Goal: Task Accomplishment & Management: Use online tool/utility

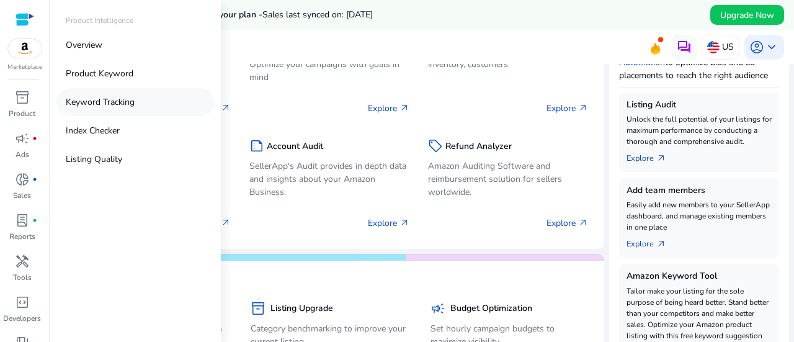
click at [95, 103] on p "Keyword Tracking" at bounding box center [100, 102] width 69 height 13
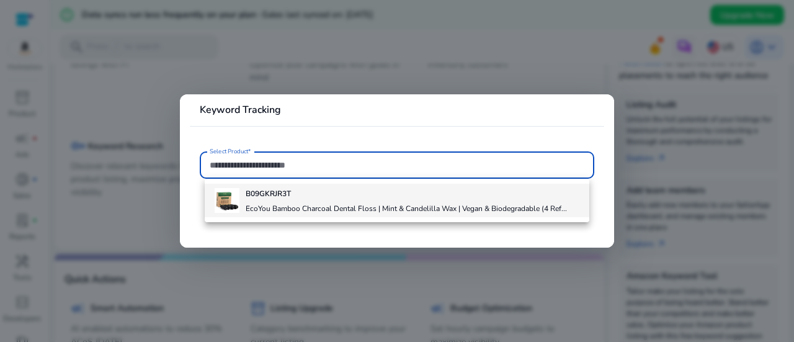
click at [265, 207] on h4 "EcoYou Bamboo Charcoal Dental Floss | Mint & Candelilla Wax | Vegan & Biodegrad…" at bounding box center [406, 209] width 321 height 10
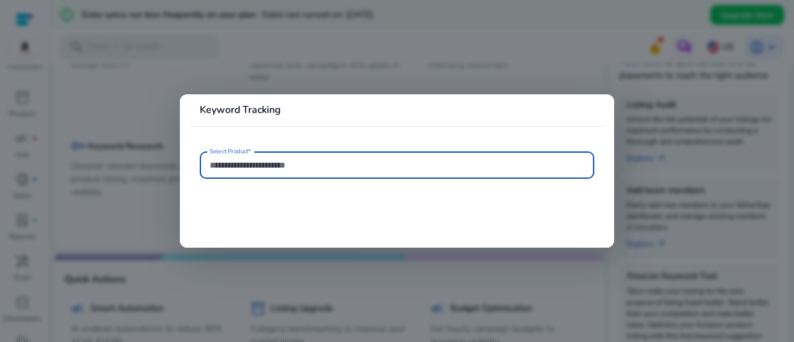
type input "**********"
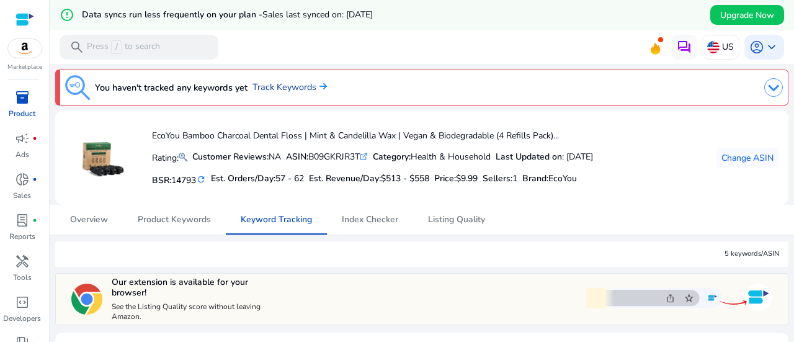
click at [272, 91] on link "Track Keywords" at bounding box center [290, 88] width 74 height 14
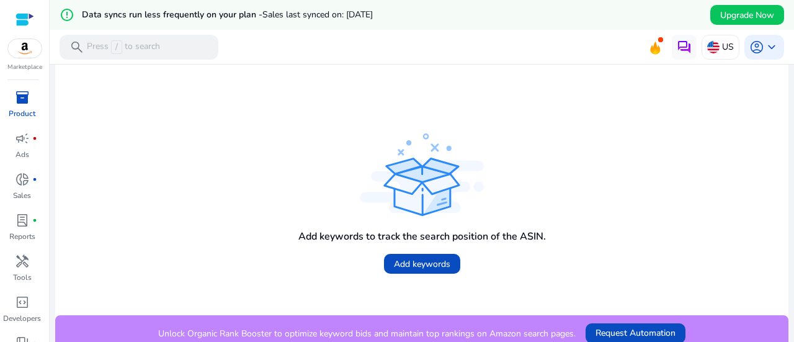
scroll to position [321, 0]
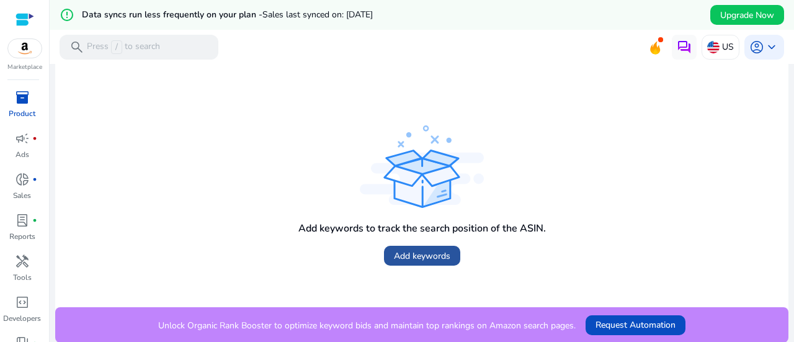
click at [397, 250] on span "Add keywords" at bounding box center [422, 255] width 56 height 13
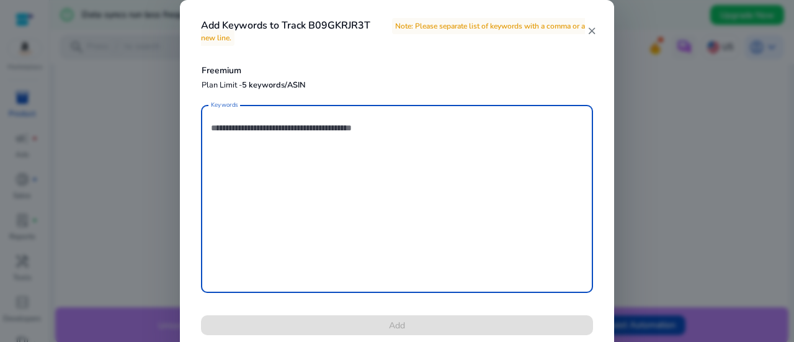
paste textarea "**********"
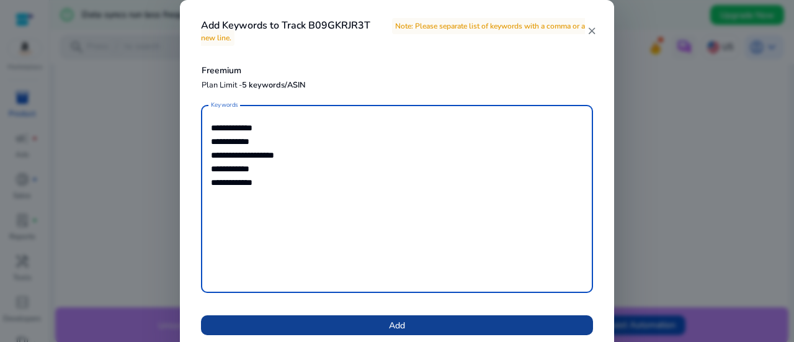
type textarea "**********"
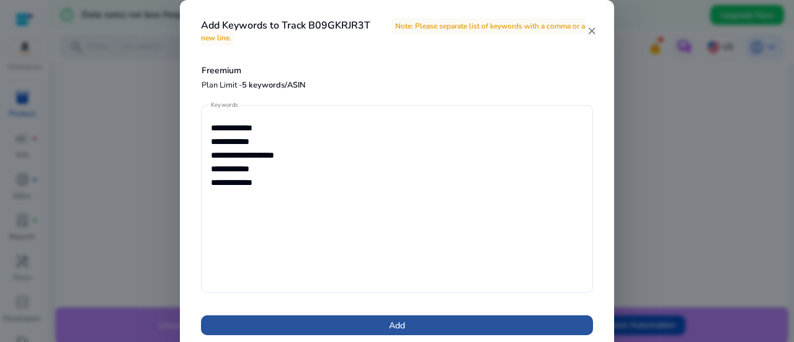
click at [384, 323] on span at bounding box center [397, 325] width 392 height 30
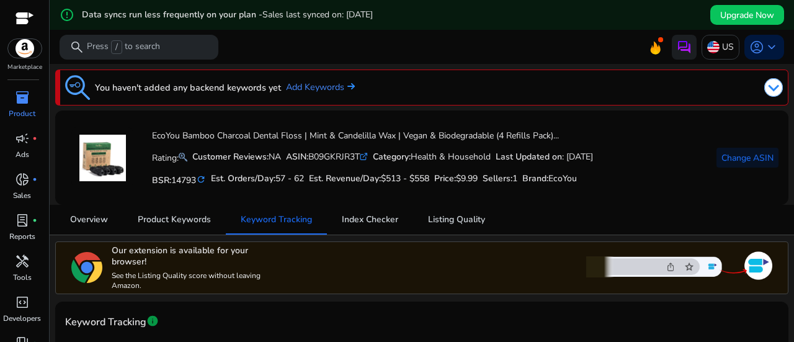
click at [774, 25] on span at bounding box center [748, 15] width 74 height 30
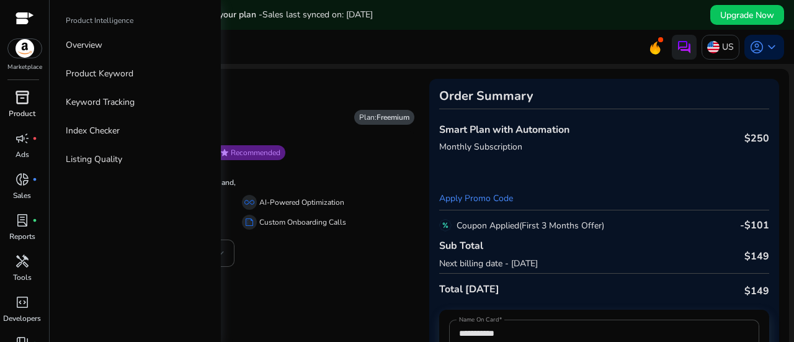
click at [22, 100] on span "inventory_2" at bounding box center [22, 97] width 15 height 15
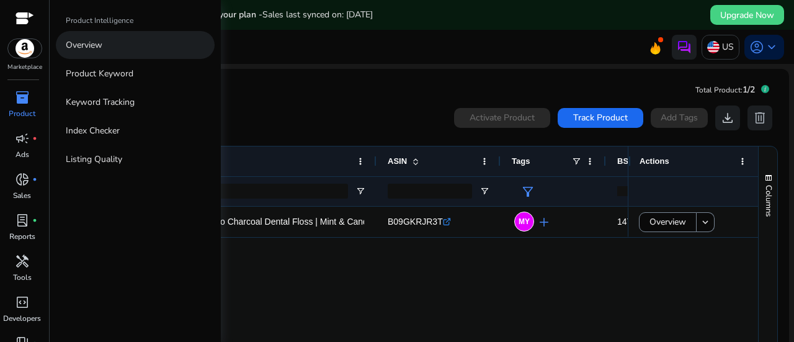
click at [98, 47] on p "Overview" at bounding box center [84, 44] width 37 height 13
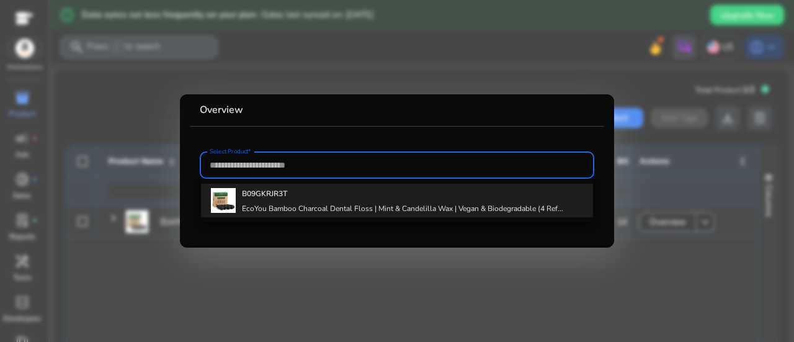
click at [267, 206] on h4 "EcoYou Bamboo Charcoal Dental Floss | Mint & Candelilla Wax | Vegan & Biodegrad…" at bounding box center [402, 209] width 321 height 10
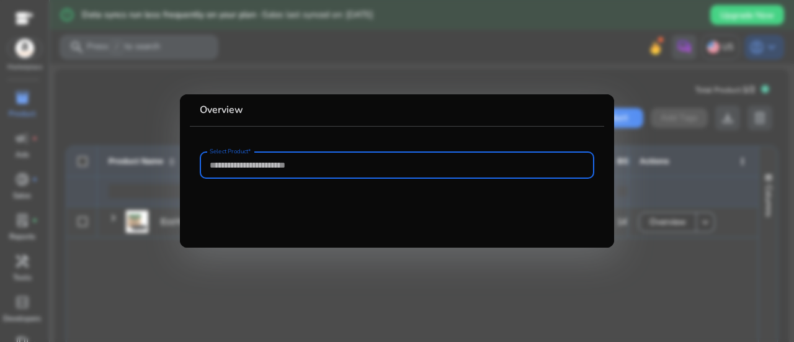
type input "**********"
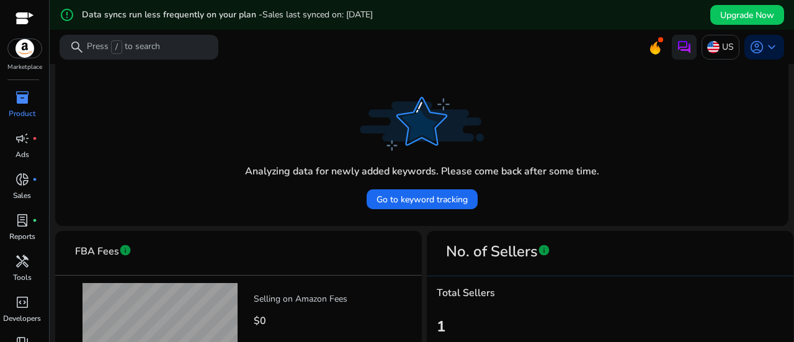
scroll to position [397, 0]
click at [408, 195] on span "Go to keyword tracking" at bounding box center [422, 200] width 91 height 13
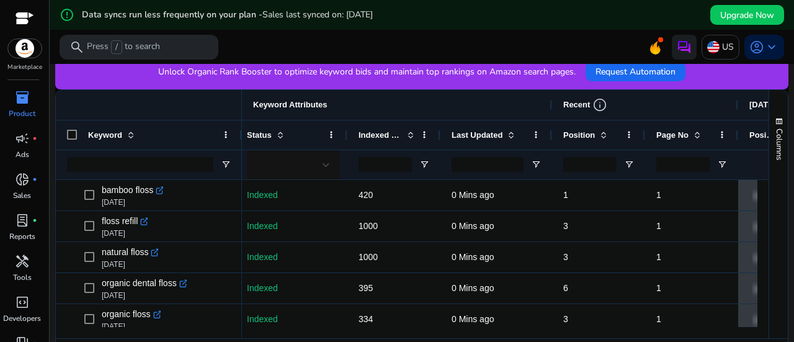
scroll to position [0, 168]
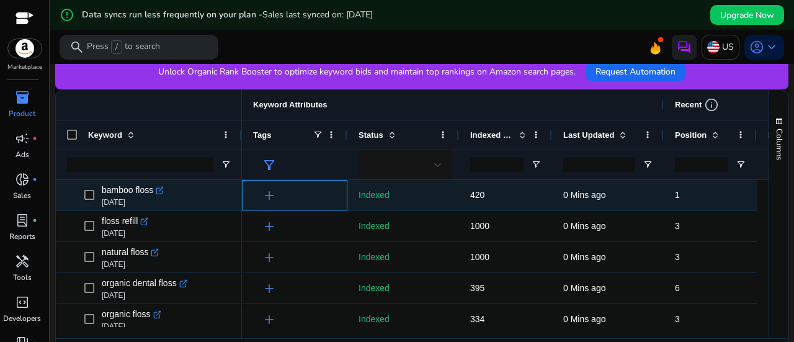
click at [264, 195] on span "add" at bounding box center [269, 195] width 15 height 15
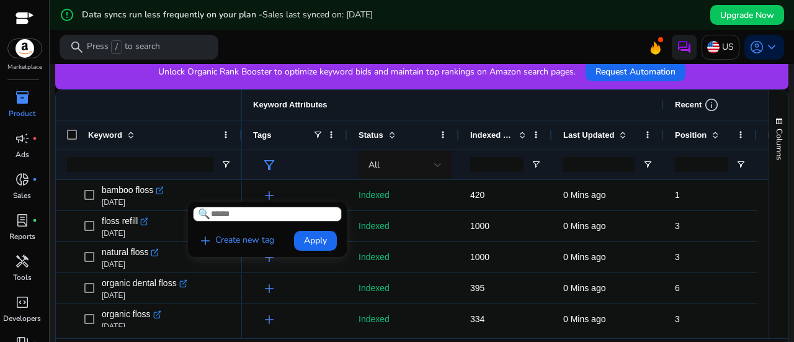
click at [264, 195] on div at bounding box center [397, 171] width 794 height 342
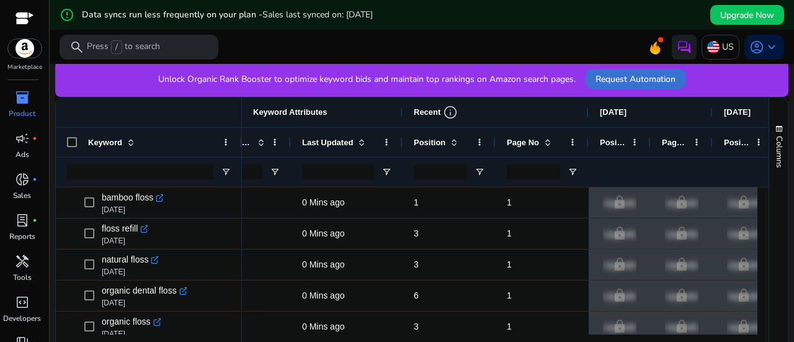
click at [627, 83] on span "Request Automation" at bounding box center [636, 79] width 80 height 13
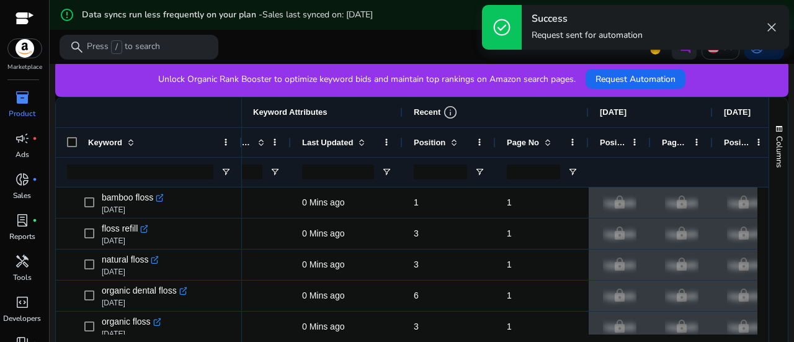
click at [778, 27] on span "close" at bounding box center [771, 27] width 15 height 15
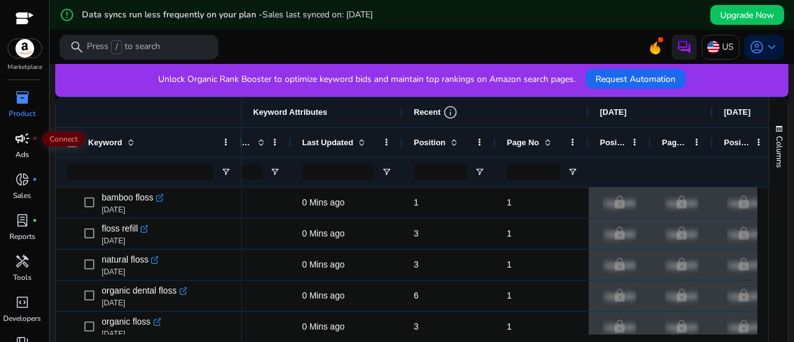
click at [26, 138] on span "campaign" at bounding box center [22, 138] width 15 height 15
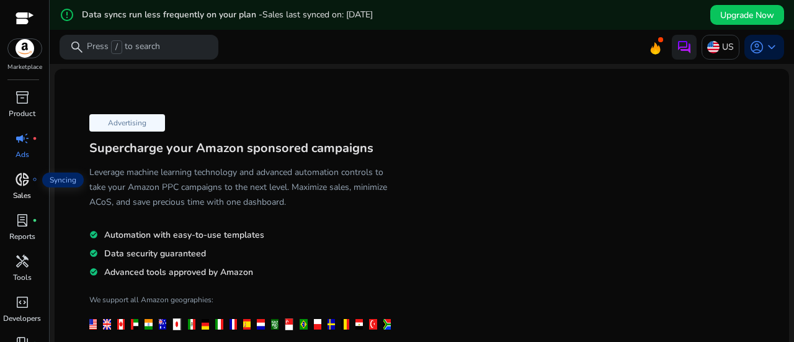
click at [23, 174] on span "donut_small" at bounding box center [22, 179] width 15 height 15
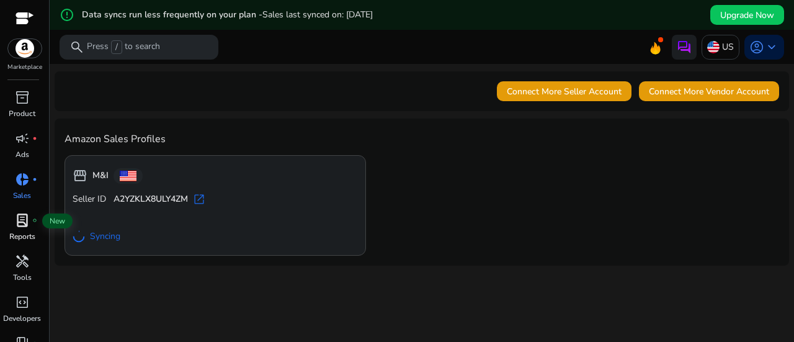
click at [16, 228] on span "lab_profile" at bounding box center [22, 220] width 15 height 15
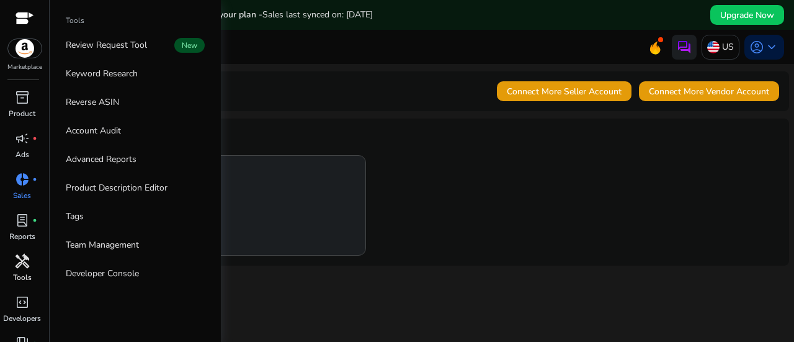
click at [21, 258] on span "handyman" at bounding box center [22, 261] width 15 height 15
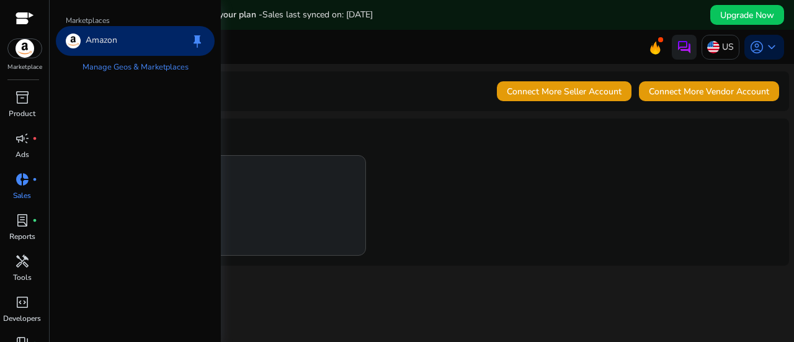
click at [24, 49] on img at bounding box center [25, 48] width 34 height 19
click at [25, 42] on img at bounding box center [25, 48] width 34 height 19
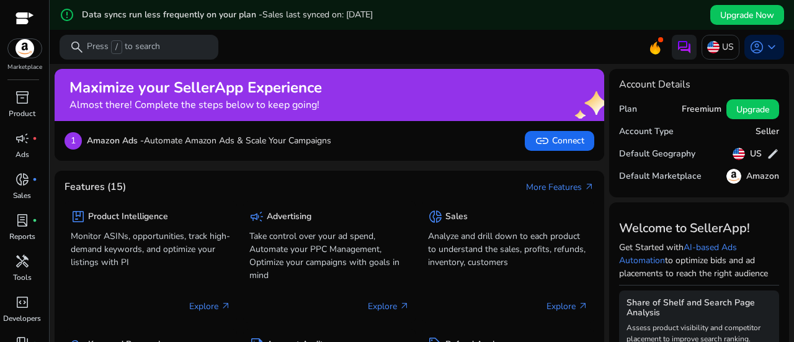
click at [457, 252] on p "Analyze and drill down to each product to understand the sales, profits, refund…" at bounding box center [508, 249] width 160 height 39
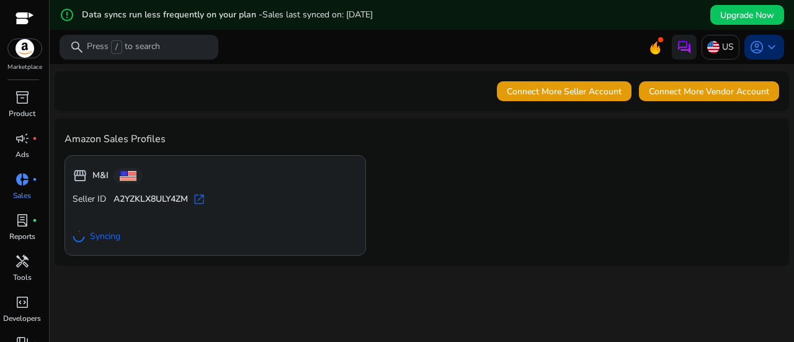
click at [767, 55] on span "keyboard_arrow_down" at bounding box center [771, 47] width 15 height 15
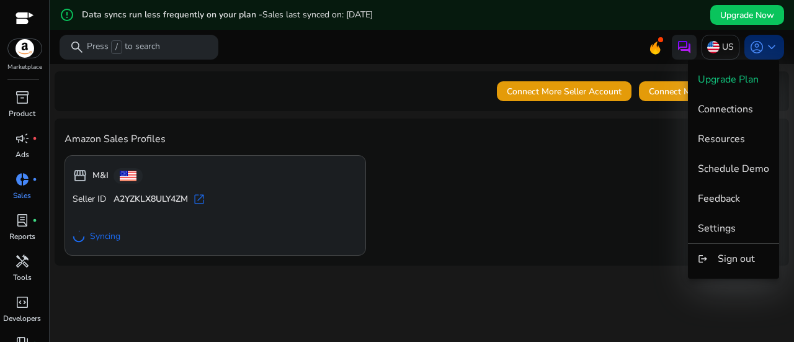
click at [767, 55] on div at bounding box center [397, 171] width 794 height 342
